Goal: Task Accomplishment & Management: Use online tool/utility

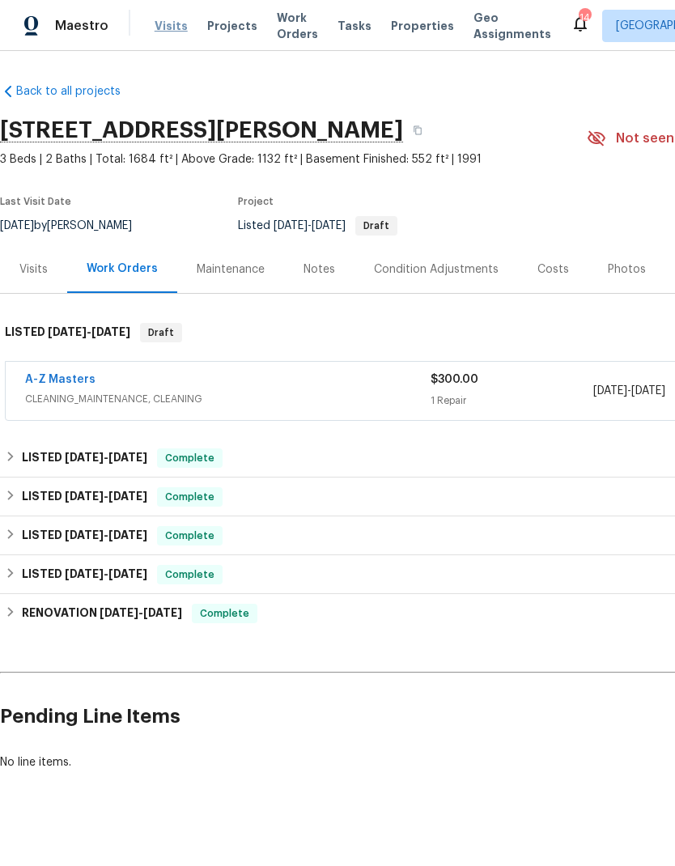
click at [177, 32] on span "Visits" at bounding box center [171, 26] width 33 height 16
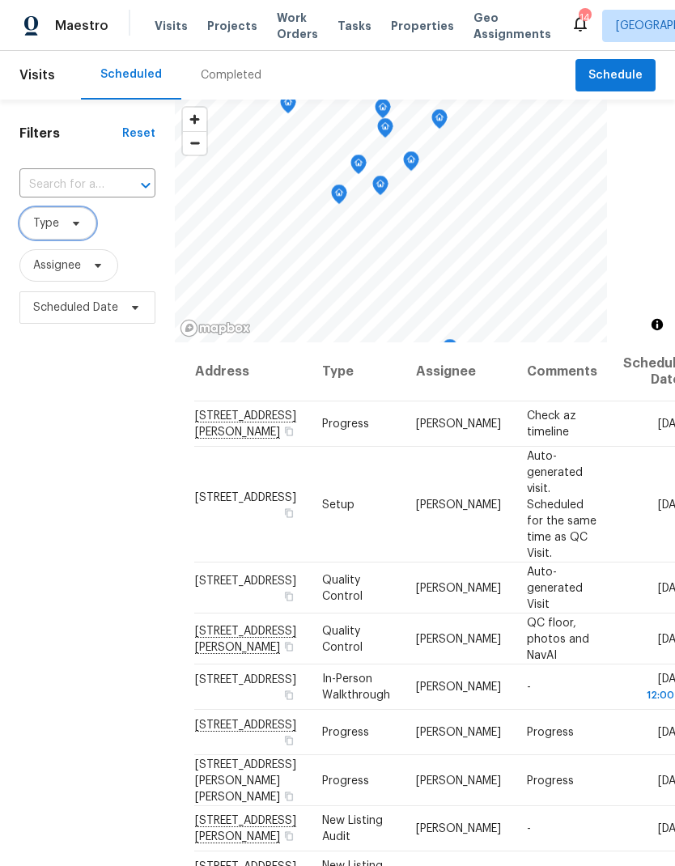
click at [75, 235] on span "Type" at bounding box center [57, 223] width 77 height 32
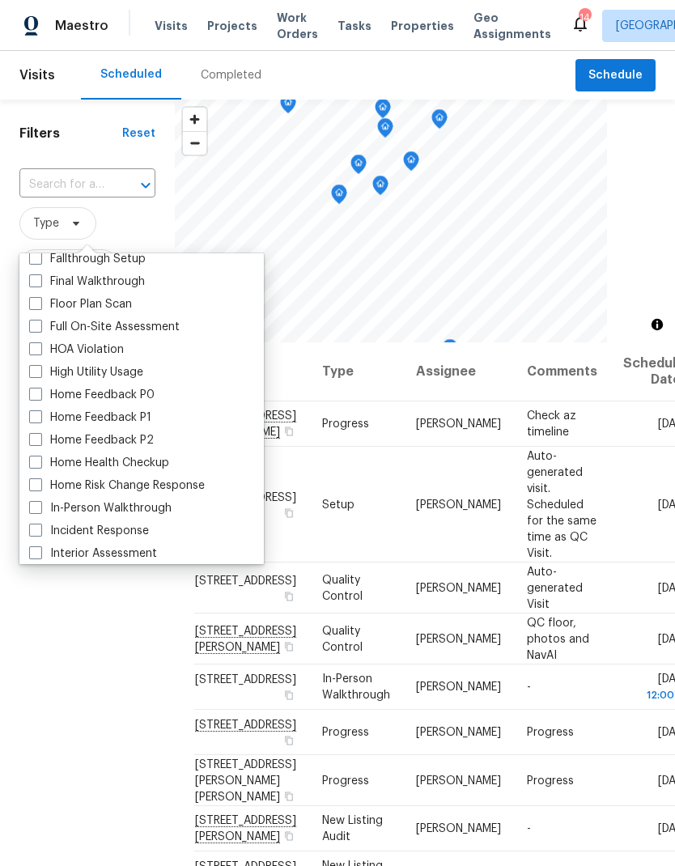
scroll to position [443, 0]
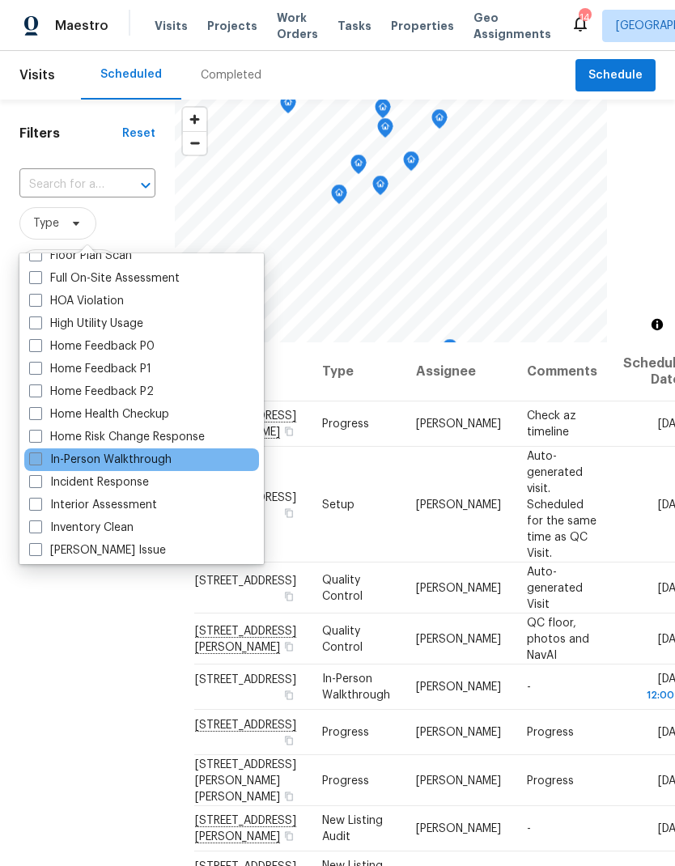
click at [43, 457] on label "In-Person Walkthrough" at bounding box center [100, 460] width 142 height 16
click at [40, 457] on input "In-Person Walkthrough" at bounding box center [34, 457] width 11 height 11
checkbox input "true"
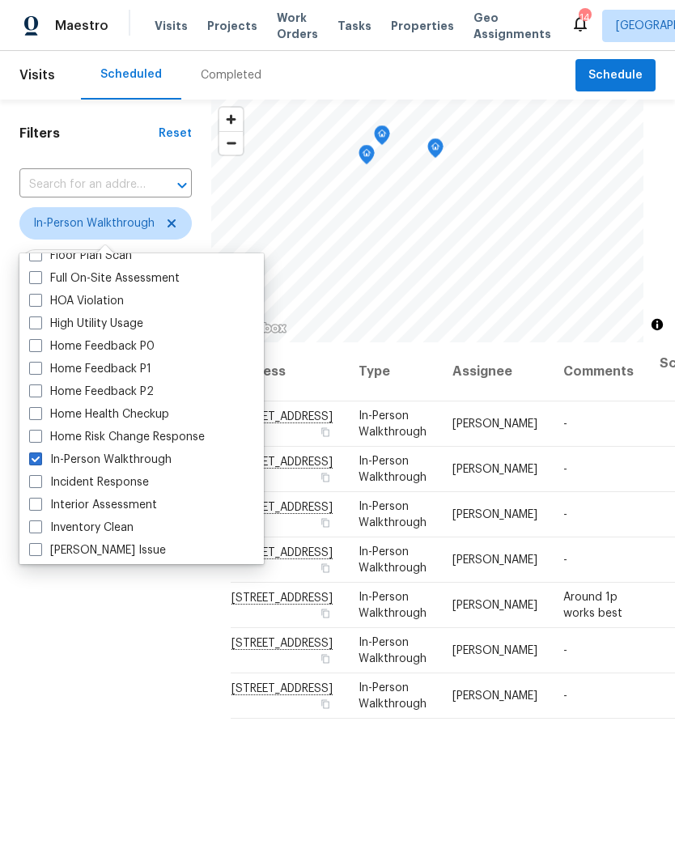
click at [100, 757] on div "Filters Reset ​ In-Person Walkthrough Assignee Scheduled Date" at bounding box center [105, 568] width 211 height 936
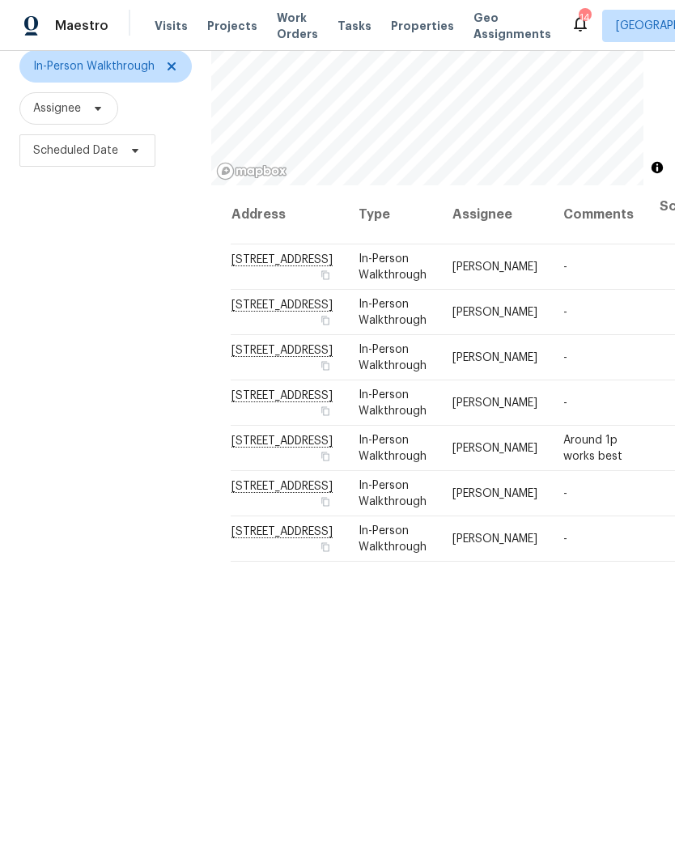
scroll to position [156, 0]
